Goal: Find contact information: Find contact information

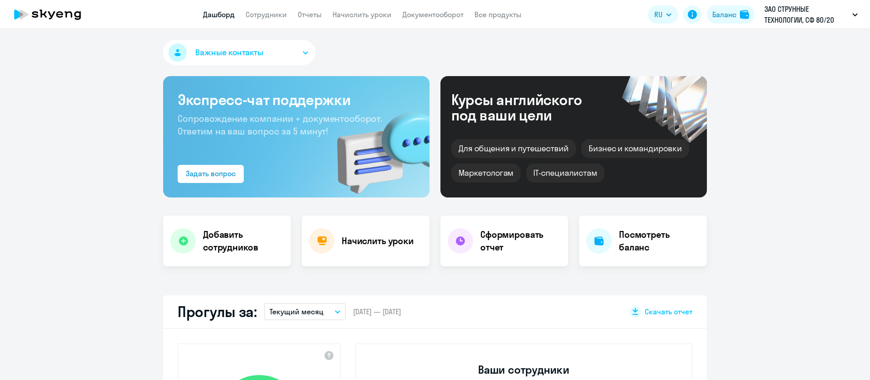
click at [256, 22] on app-header "Дашборд Сотрудники Отчеты Начислить уроки Документооборот Все продукты Дашборд …" at bounding box center [435, 14] width 870 height 29
click at [265, 15] on link "Сотрудники" at bounding box center [265, 14] width 41 height 9
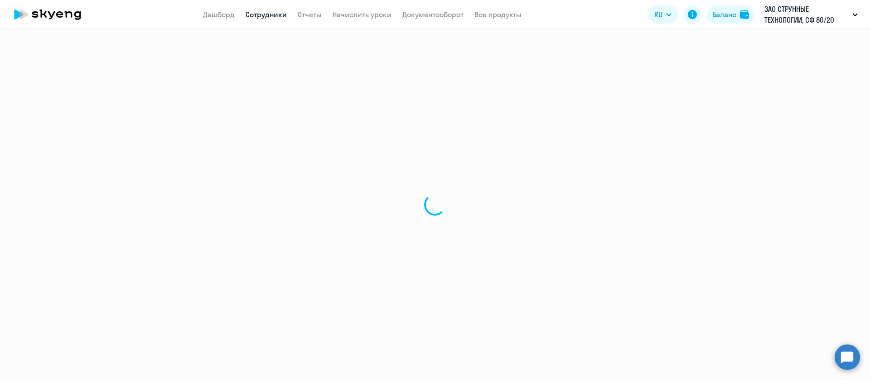
select select "30"
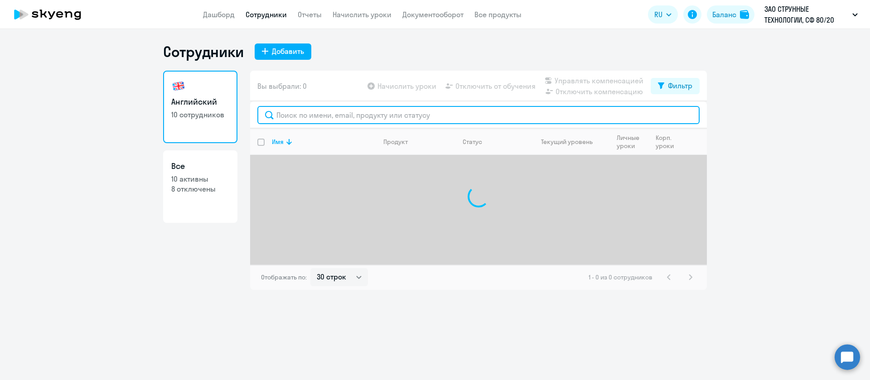
click at [308, 111] on input "text" at bounding box center [478, 115] width 442 height 18
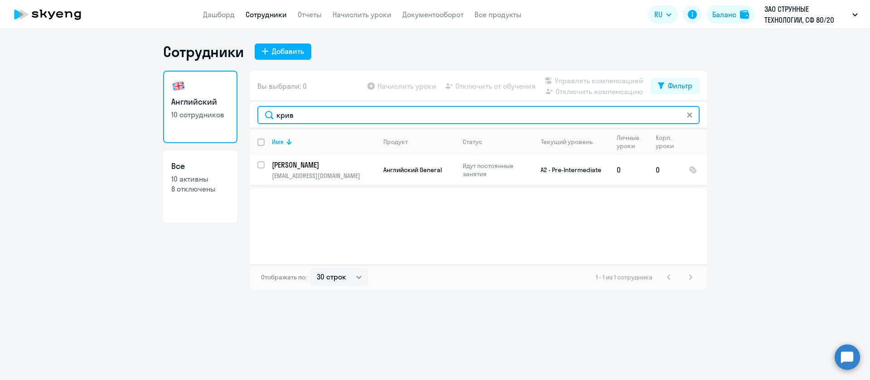
type input "крив"
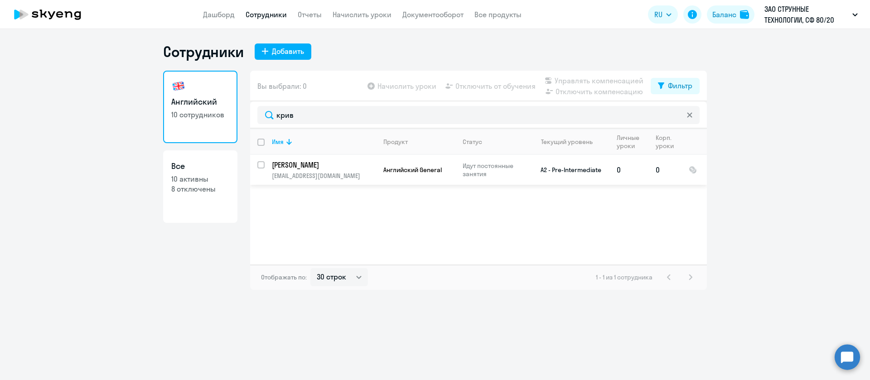
click at [264, 164] on input "select row 17496242" at bounding box center [266, 170] width 18 height 18
checkbox input "true"
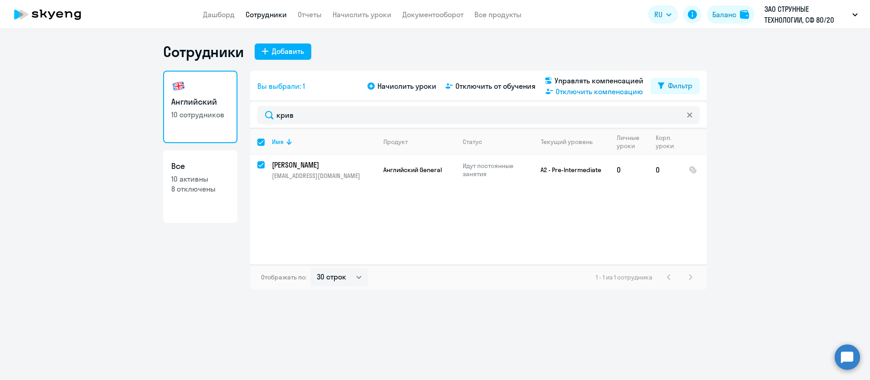
click at [625, 93] on span "Отключить компенсацию" at bounding box center [598, 91] width 87 height 11
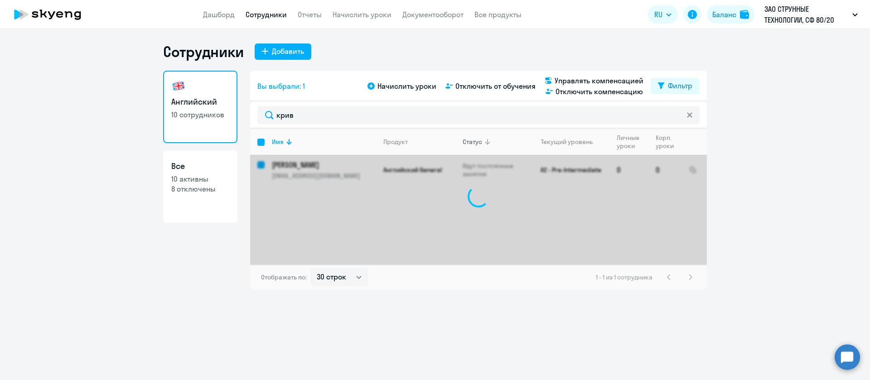
checkbox input "false"
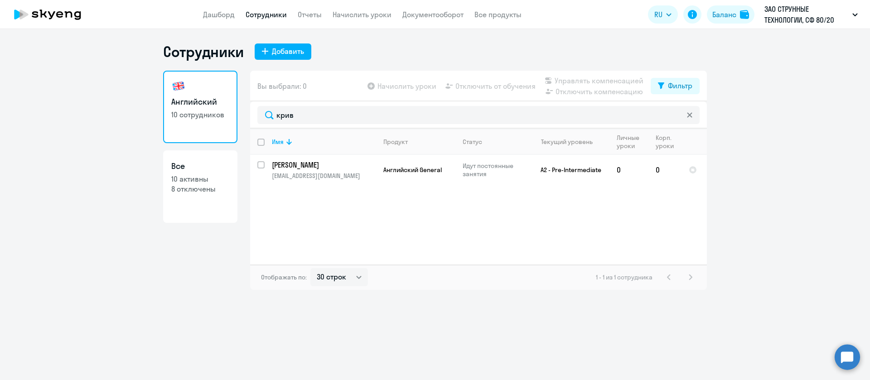
click at [382, 205] on div "Имя Продукт Статус Текущий уровень Личные уроки Корп. уроки [PERSON_NAME] [EMAI…" at bounding box center [478, 197] width 457 height 136
click at [346, 164] on p "[PERSON_NAME]" at bounding box center [323, 165] width 102 height 10
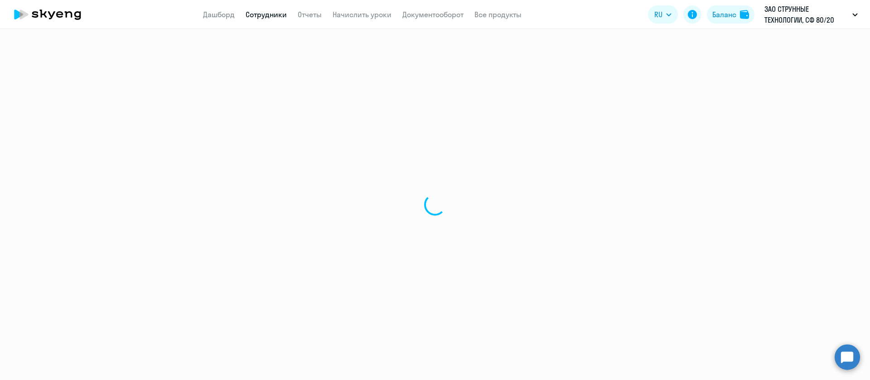
select select "english"
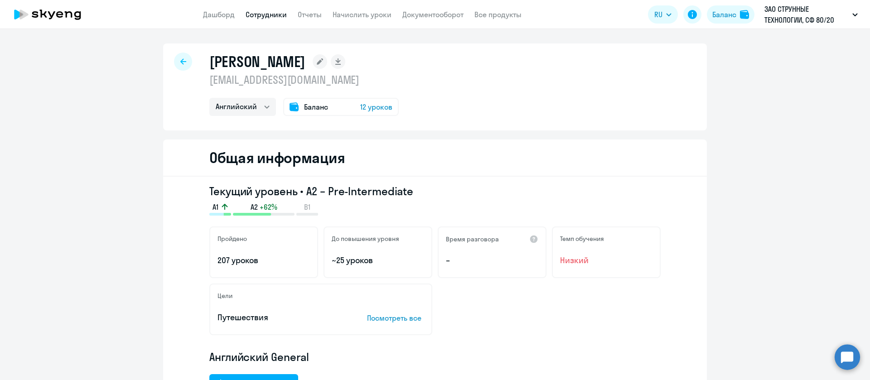
click at [382, 106] on span "12 уроков" at bounding box center [376, 106] width 32 height 11
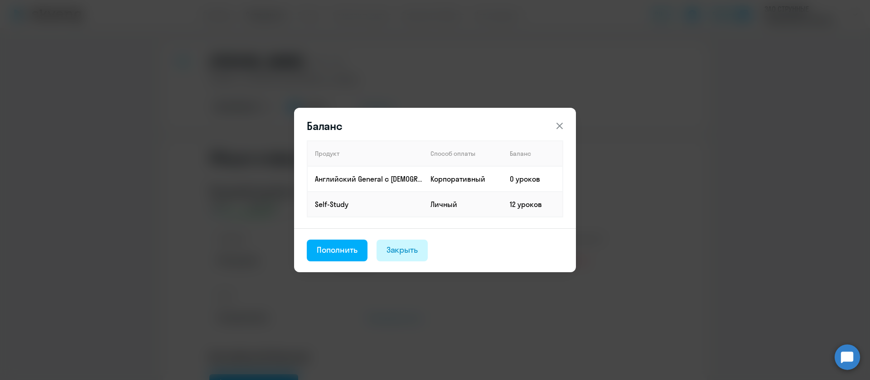
click at [410, 251] on div "Закрыть" at bounding box center [402, 250] width 32 height 12
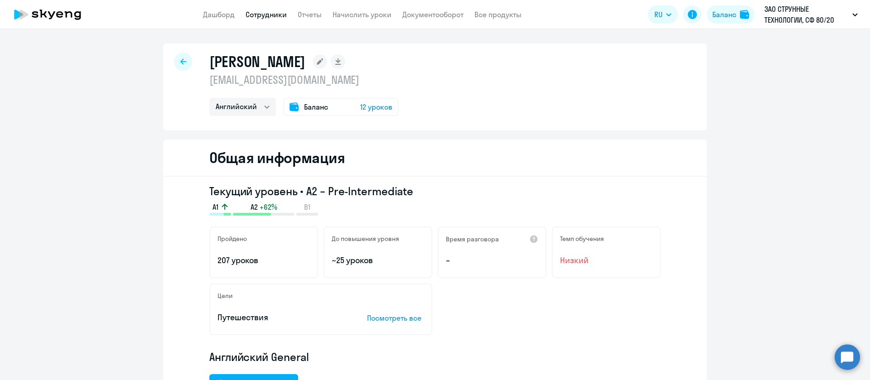
click at [368, 24] on app-header "Дашборд Сотрудники Отчеты Начислить уроки Документооборот Все продукты Дашборд …" at bounding box center [435, 14] width 870 height 29
click at [369, 10] on link "Начислить уроки" at bounding box center [361, 14] width 59 height 9
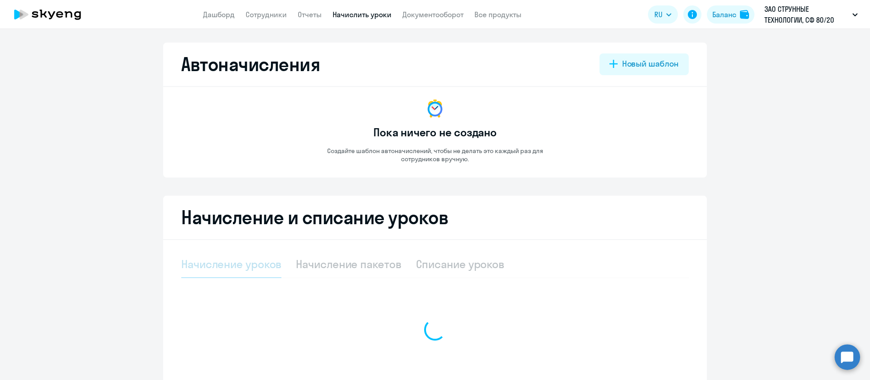
select select "10"
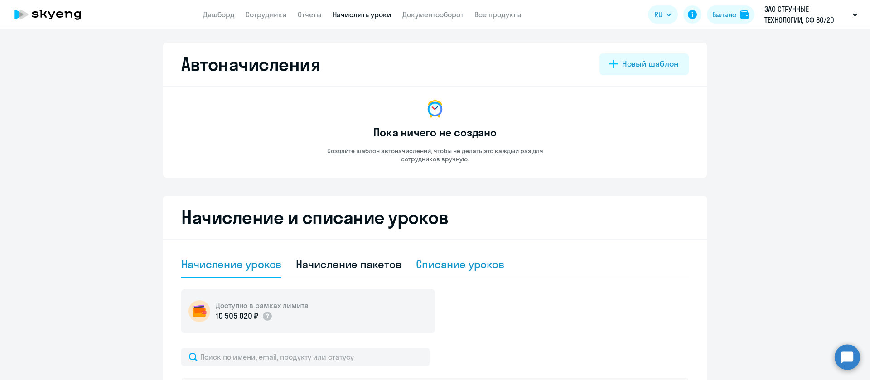
click at [447, 264] on div "Списание уроков" at bounding box center [460, 264] width 89 height 14
select select "10"
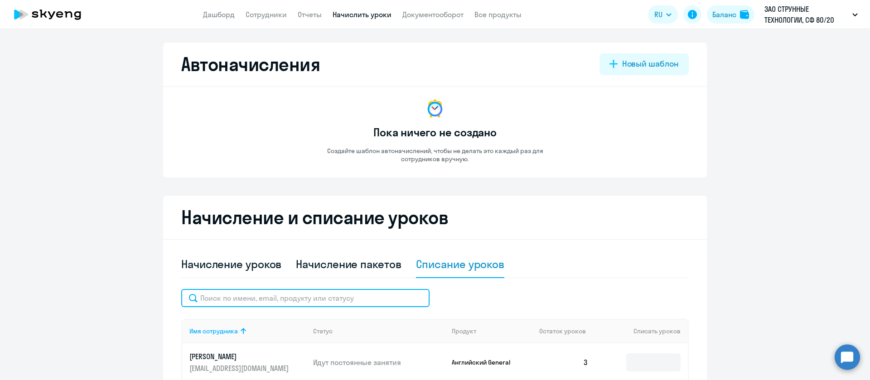
click at [388, 300] on input "text" at bounding box center [305, 298] width 248 height 18
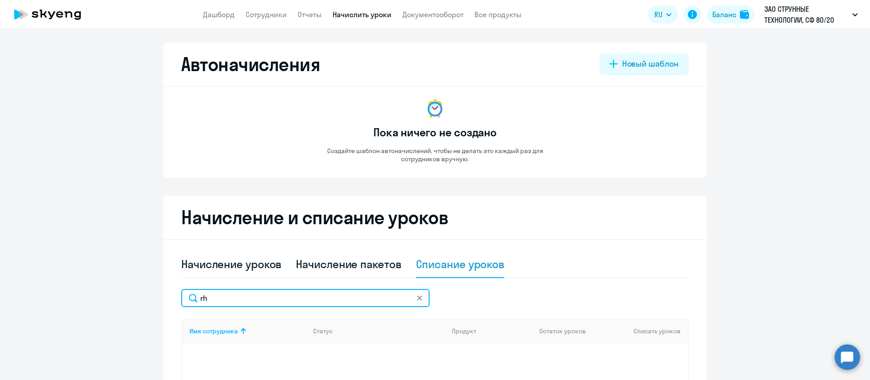
type input "r"
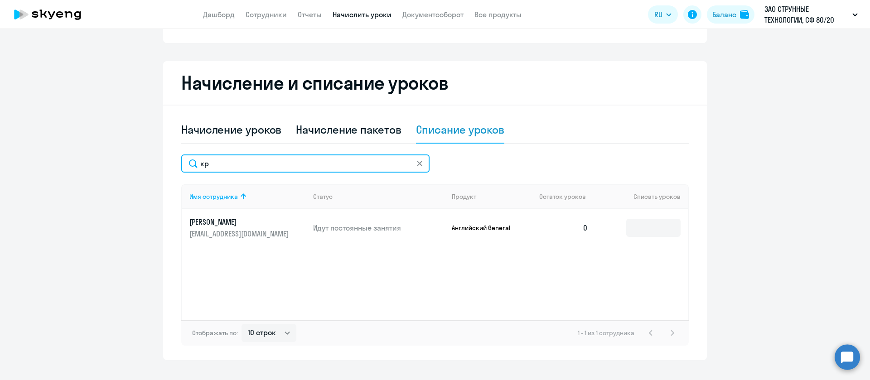
scroll to position [151, 0]
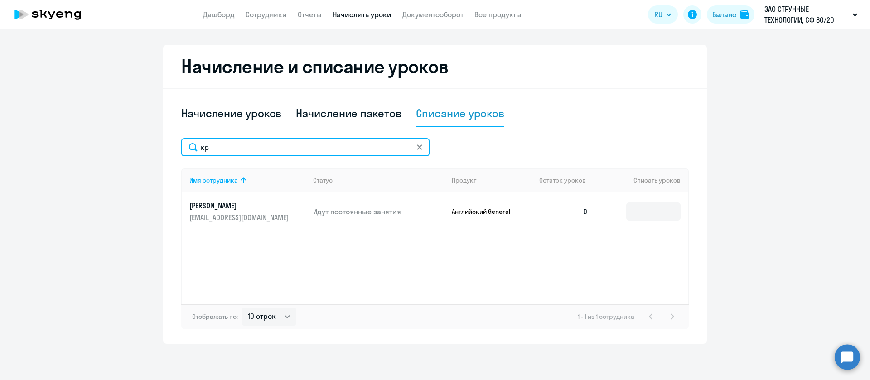
type input "кр"
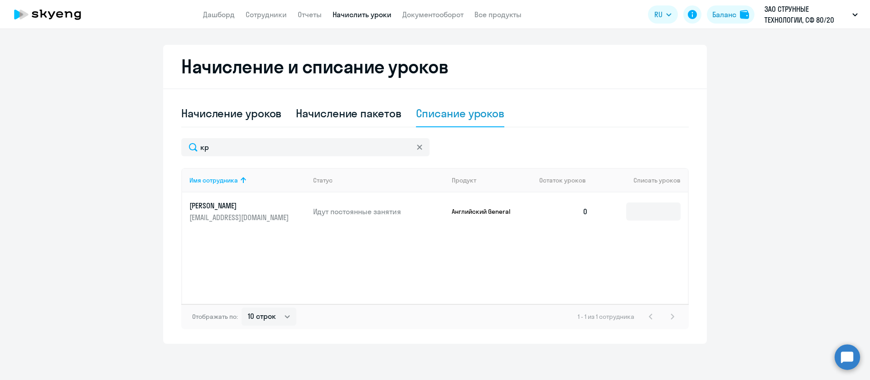
click at [216, 217] on p "[EMAIL_ADDRESS][DOMAIN_NAME]" at bounding box center [239, 217] width 101 height 10
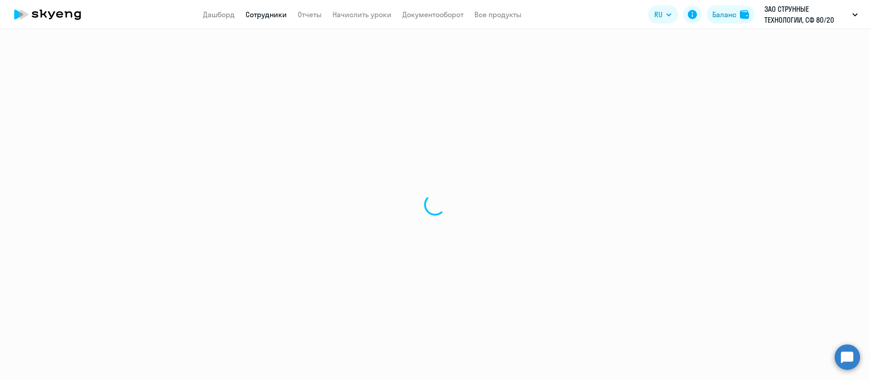
select select "english"
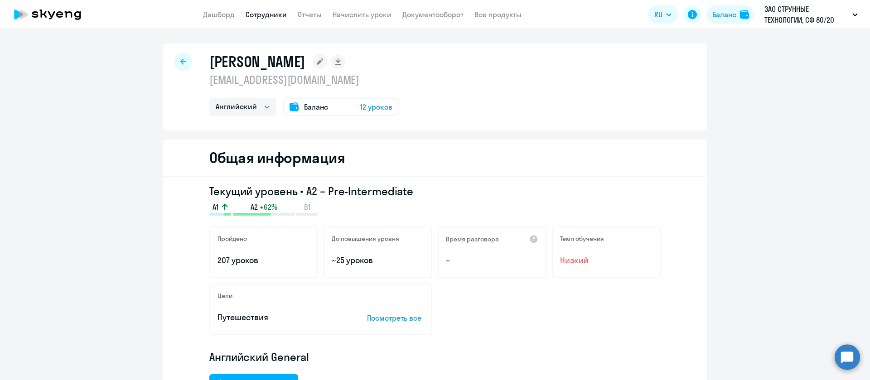
drag, startPoint x: 347, startPoint y: 83, endPoint x: 202, endPoint y: 78, distance: 145.0
click at [202, 78] on div "[PERSON_NAME] [EMAIL_ADDRESS][DOMAIN_NAME] Английский Баланс 12 уроков" at bounding box center [435, 86] width 544 height 87
copy p "[EMAIL_ADDRESS][DOMAIN_NAME]"
